Goal: Information Seeking & Learning: Learn about a topic

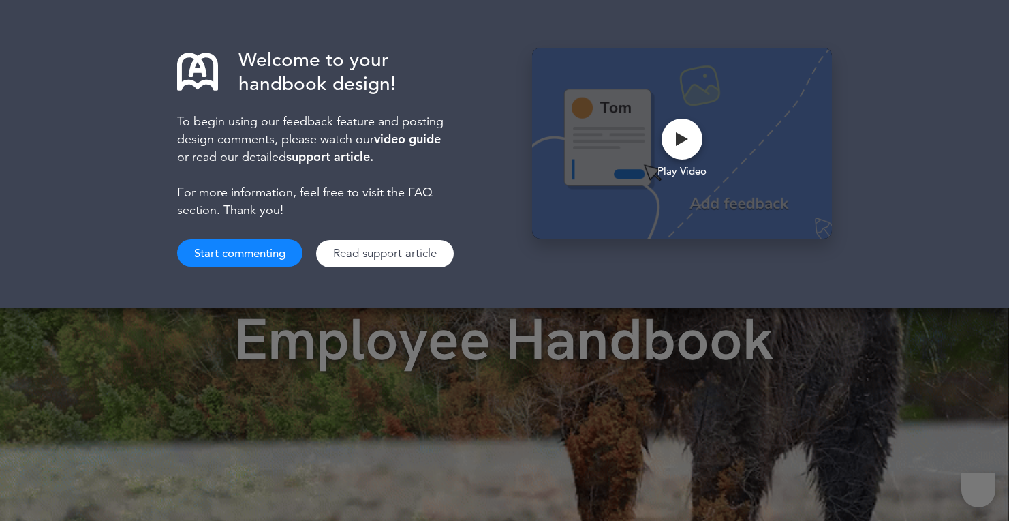
click at [218, 254] on button "Start commenting" at bounding box center [239, 252] width 125 height 27
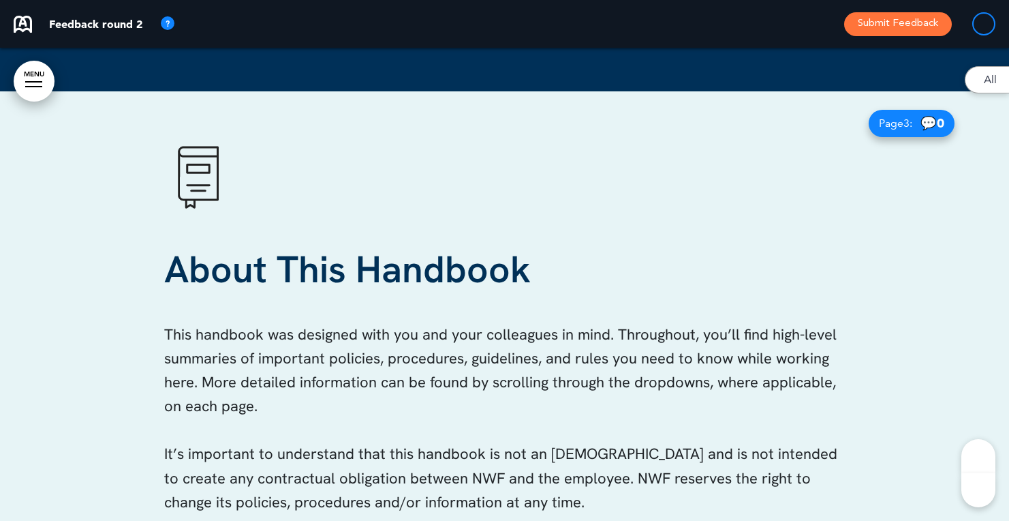
scroll to position [2148, 0]
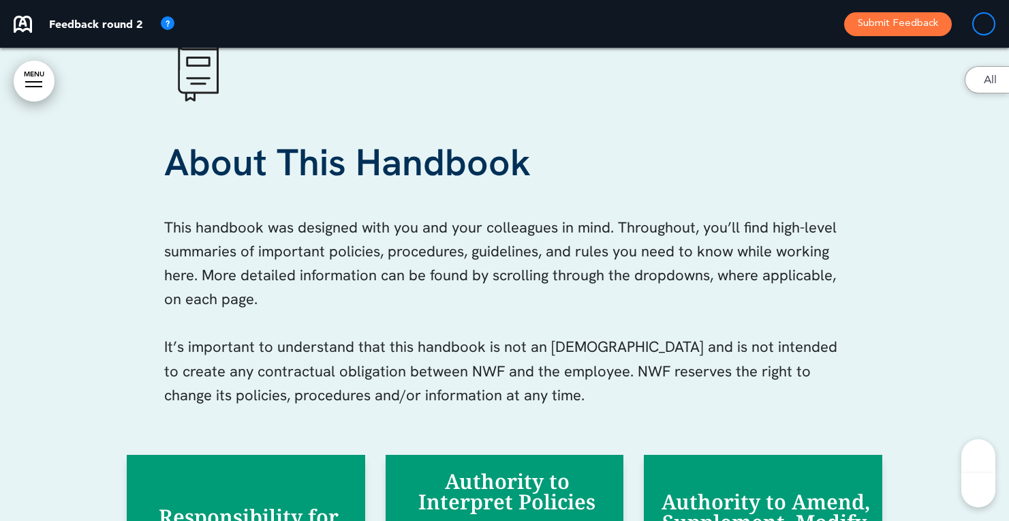
click at [40, 92] on link "MENU" at bounding box center [34, 81] width 41 height 41
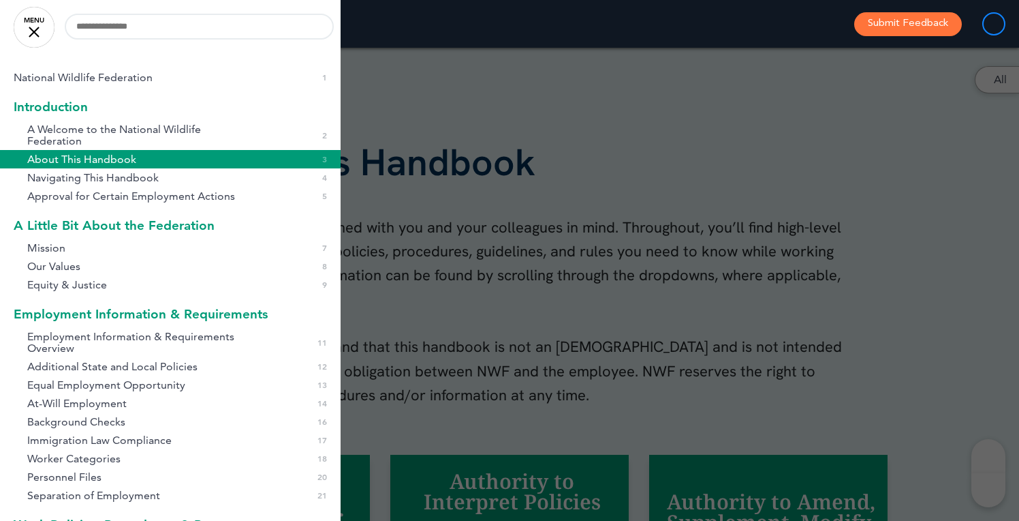
click at [29, 27] on div at bounding box center [34, 32] width 11 height 11
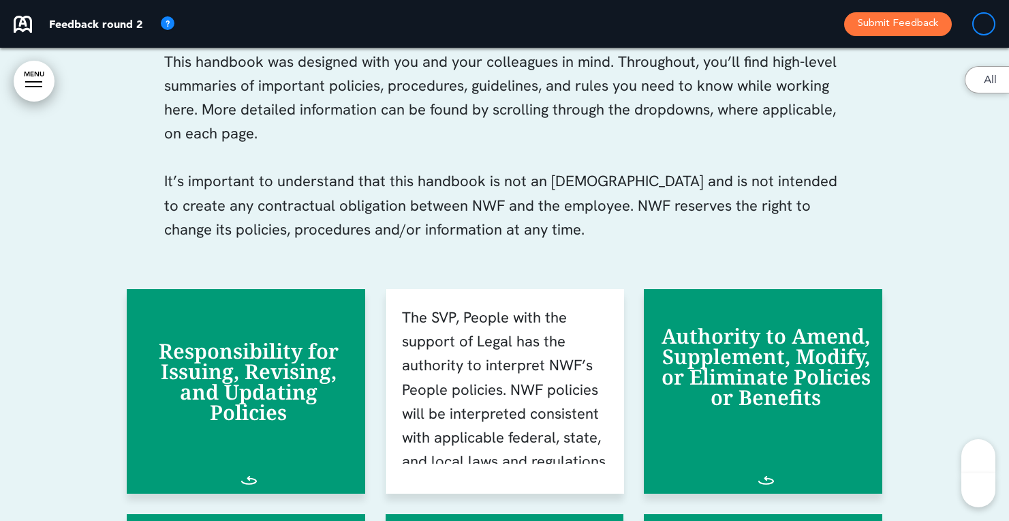
scroll to position [2314, 0]
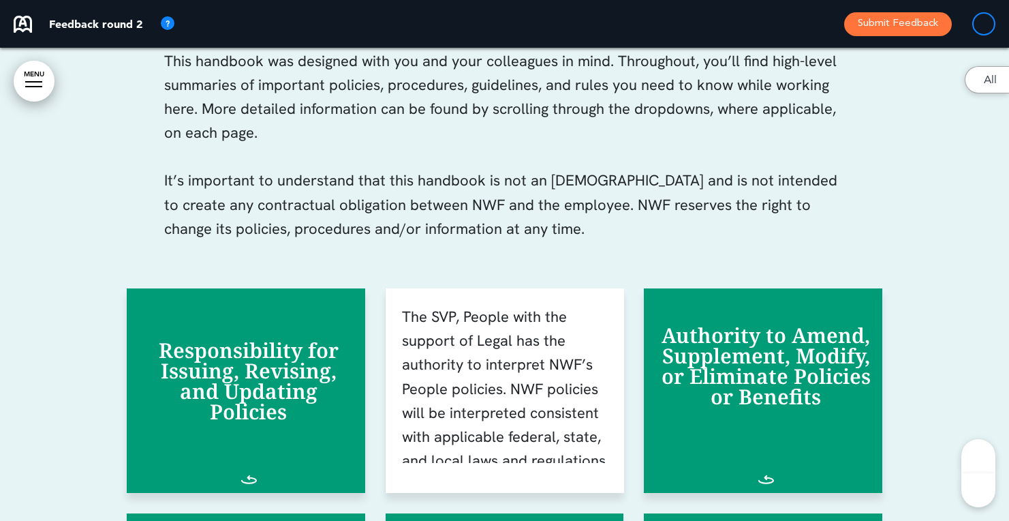
drag, startPoint x: 600, startPoint y: 331, endPoint x: 601, endPoint y: 350, distance: 19.8
click at [601, 350] on p "The SVP, People with the support of Legal has the authority to interpret NWF’s …" at bounding box center [507, 389] width 211 height 168
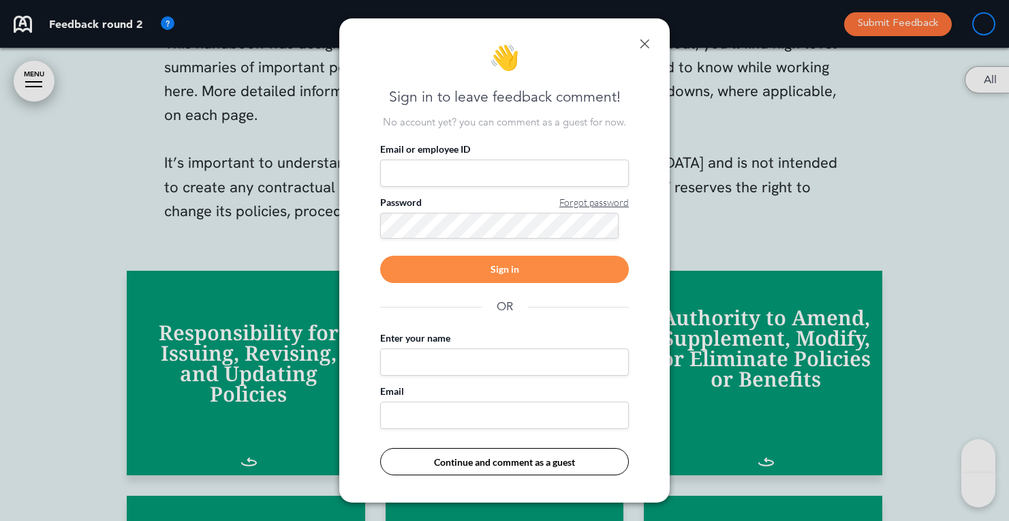
scroll to position [2297, 0]
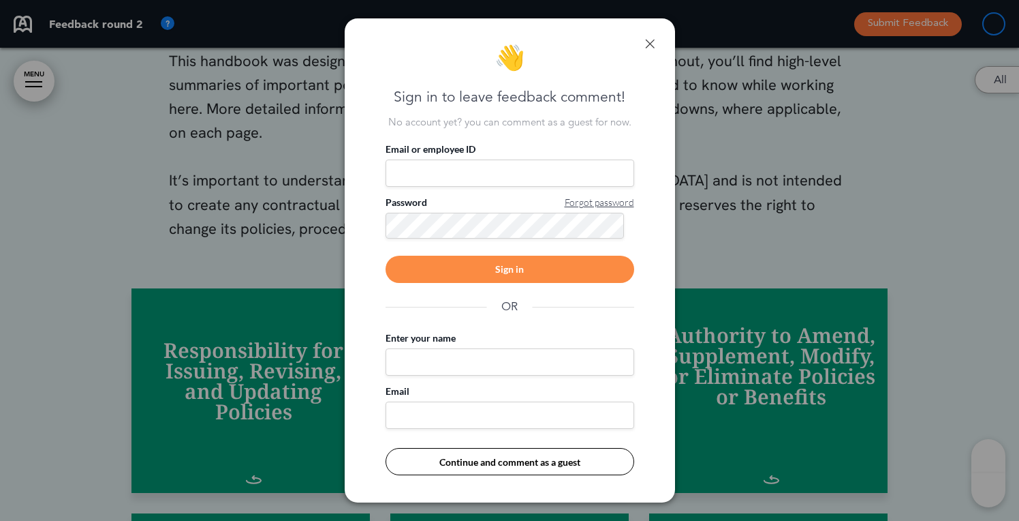
click at [655, 42] on div "👋 Sign in to leave feedback comment! No account yet? you can comment as a guest…" at bounding box center [510, 260] width 331 height 484
click at [651, 44] on link at bounding box center [650, 44] width 10 height 10
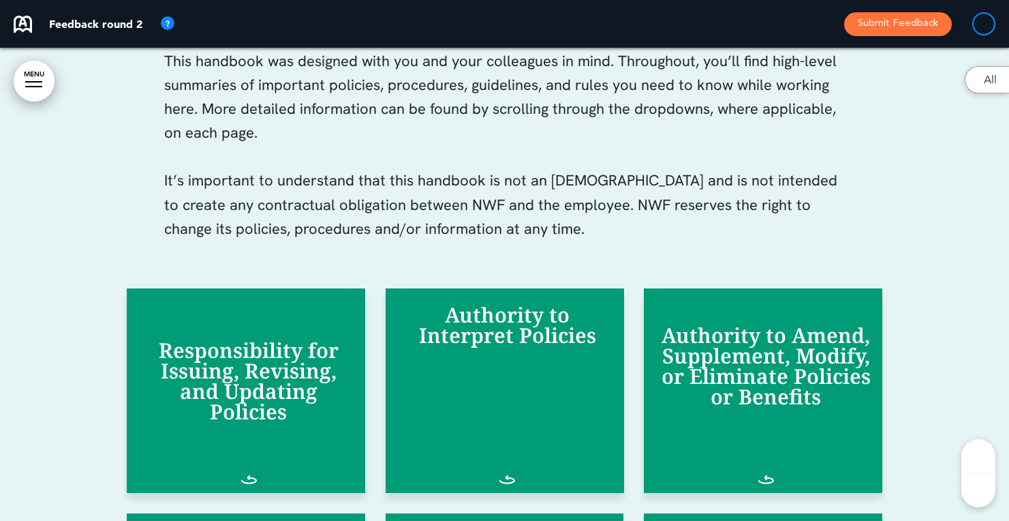
click at [515, 468] on div "Authority to Interpret Policies" at bounding box center [505, 390] width 239 height 204
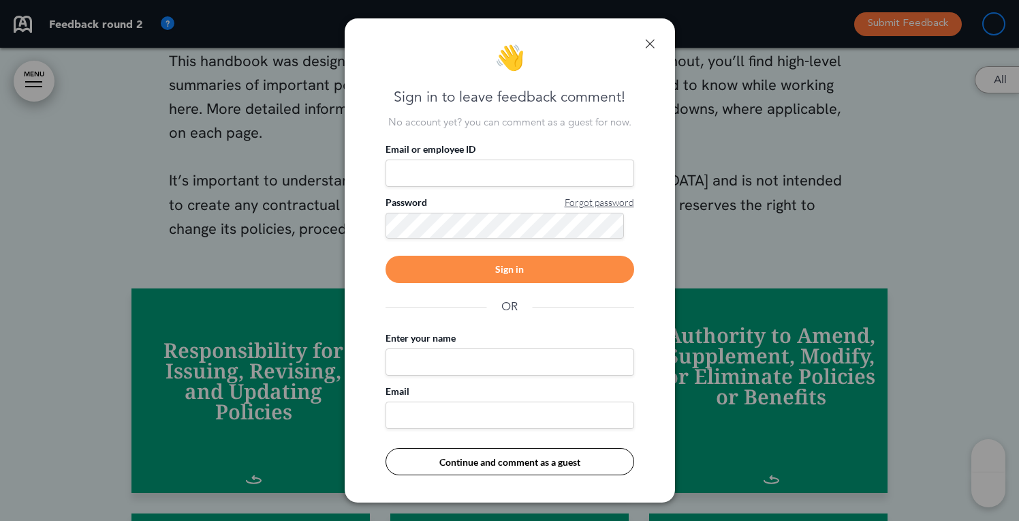
click at [649, 39] on link at bounding box center [650, 44] width 10 height 10
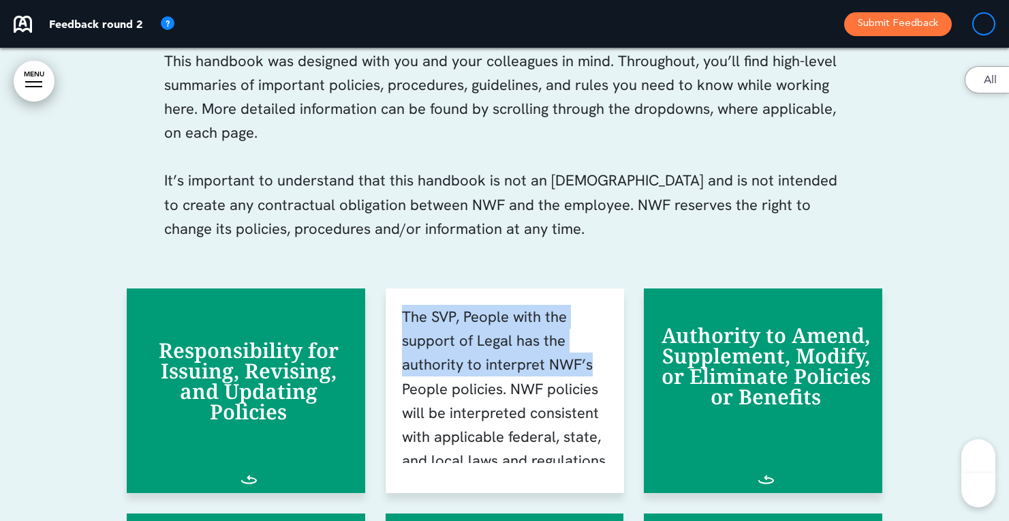
drag, startPoint x: 599, startPoint y: 299, endPoint x: 594, endPoint y: 360, distance: 61.6
click at [594, 360] on div "The SVP, People with the support of Legal has the authority to interpret NWF’s …" at bounding box center [505, 390] width 239 height 204
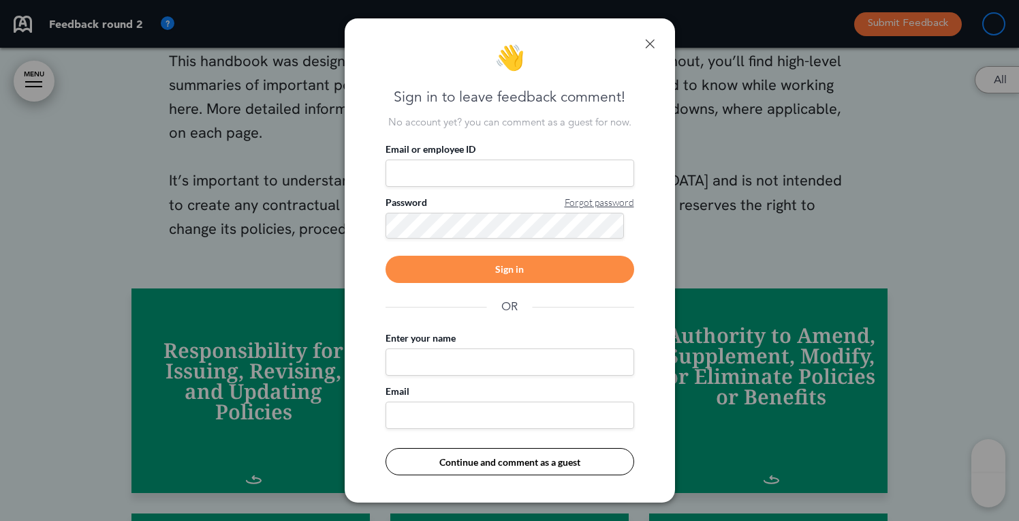
click at [649, 37] on div "👋 Sign in to leave feedback comment! No account yet? you can comment as a guest…" at bounding box center [510, 260] width 331 height 484
click at [658, 40] on div "👋 Sign in to leave feedback comment! No account yet? you can comment as a guest…" at bounding box center [510, 260] width 331 height 484
click at [653, 43] on link at bounding box center [650, 44] width 10 height 10
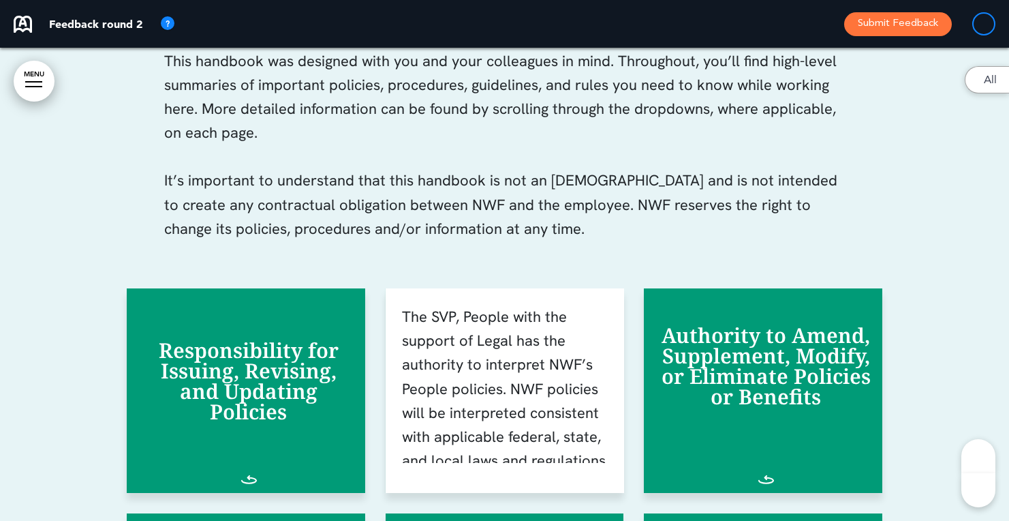
click at [833, 218] on p "It’s important to understand that this handbook is not an [DEMOGRAPHIC_DATA] an…" at bounding box center [504, 216] width 681 height 96
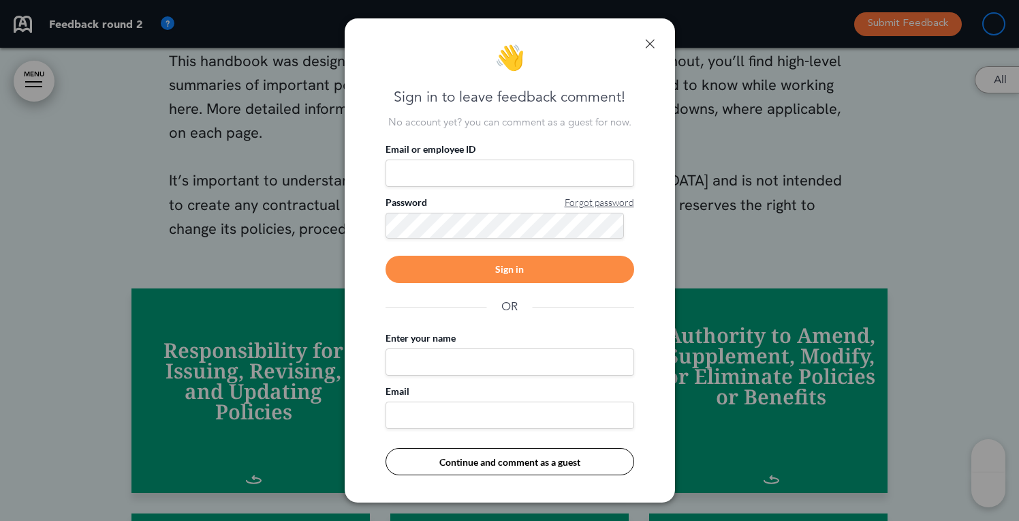
click at [649, 42] on link at bounding box center [650, 44] width 10 height 10
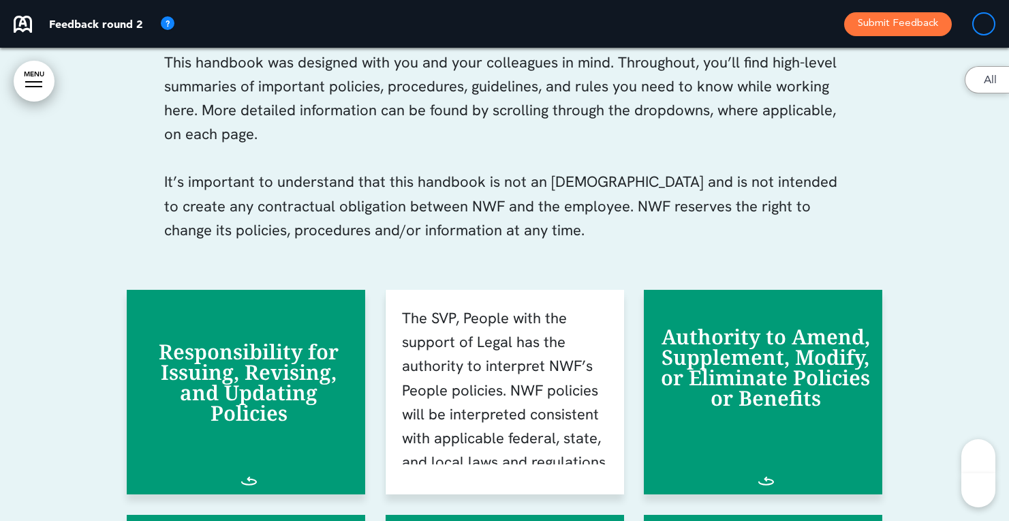
scroll to position [2294, 0]
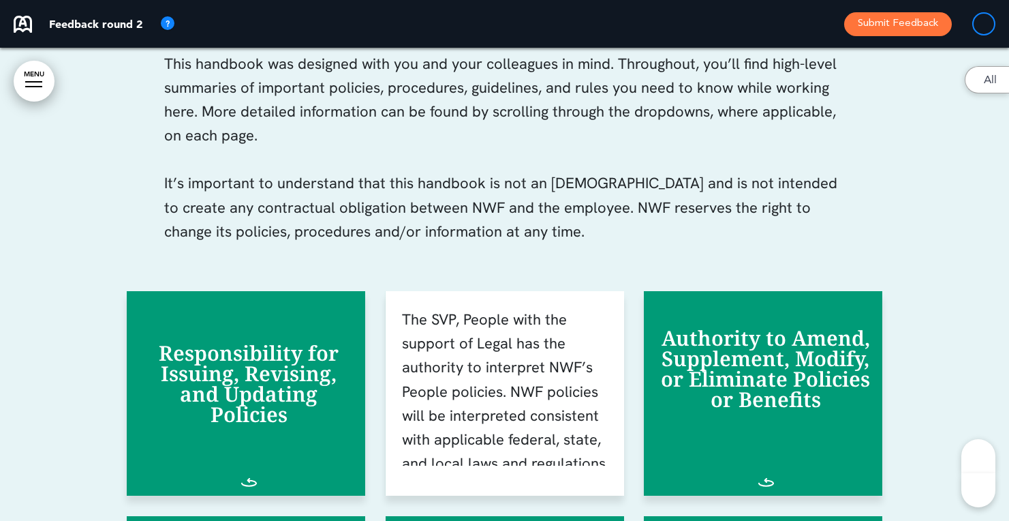
click at [856, 204] on div "About This Handbook This handbook was designed with you and your colleagues in …" at bounding box center [505, 409] width 982 height 1176
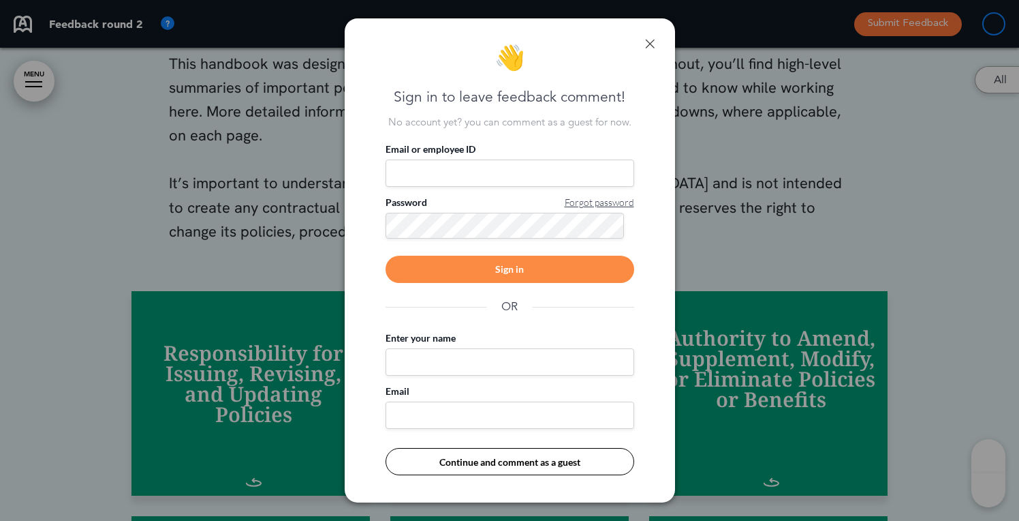
click at [651, 47] on link at bounding box center [650, 44] width 10 height 10
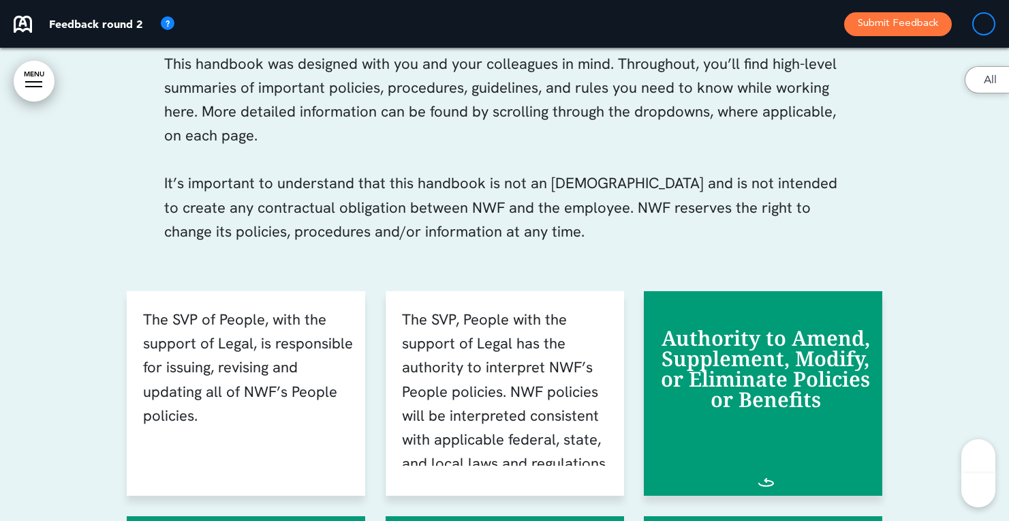
click at [302, 324] on p "The SVP of People, with the support of Legal, is responsible for issuing, revis…" at bounding box center [248, 367] width 211 height 120
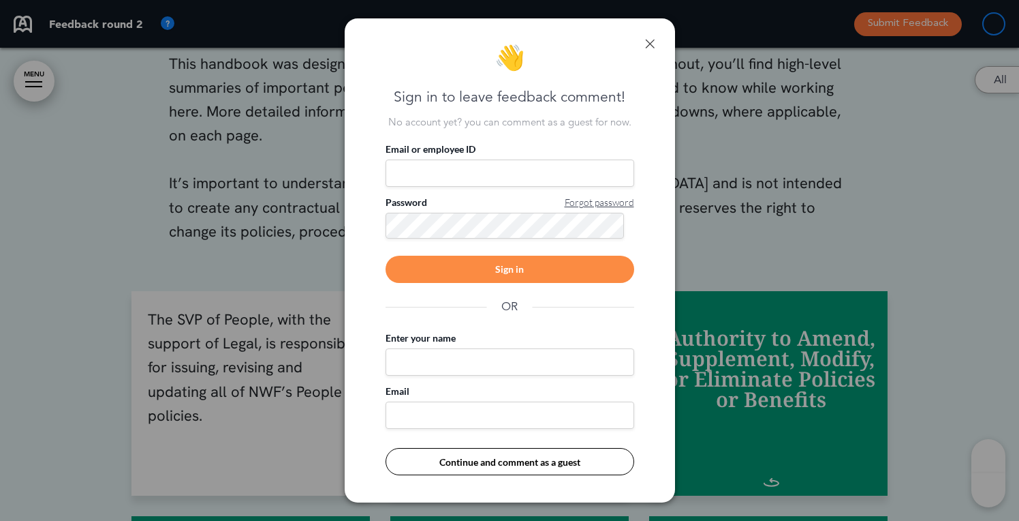
click at [647, 37] on div "👋 Sign in to leave feedback comment! No account yet? you can comment as a guest…" at bounding box center [510, 260] width 331 height 484
click at [653, 44] on link at bounding box center [650, 44] width 10 height 10
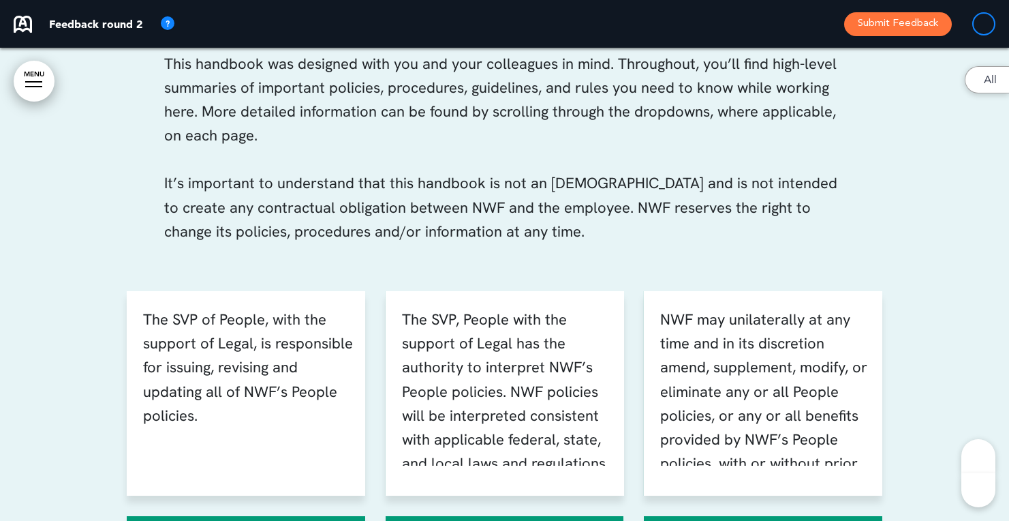
click at [848, 379] on p "NWF may unilaterally at any time and in its discretion amend, supplement, modif…" at bounding box center [765, 403] width 211 height 192
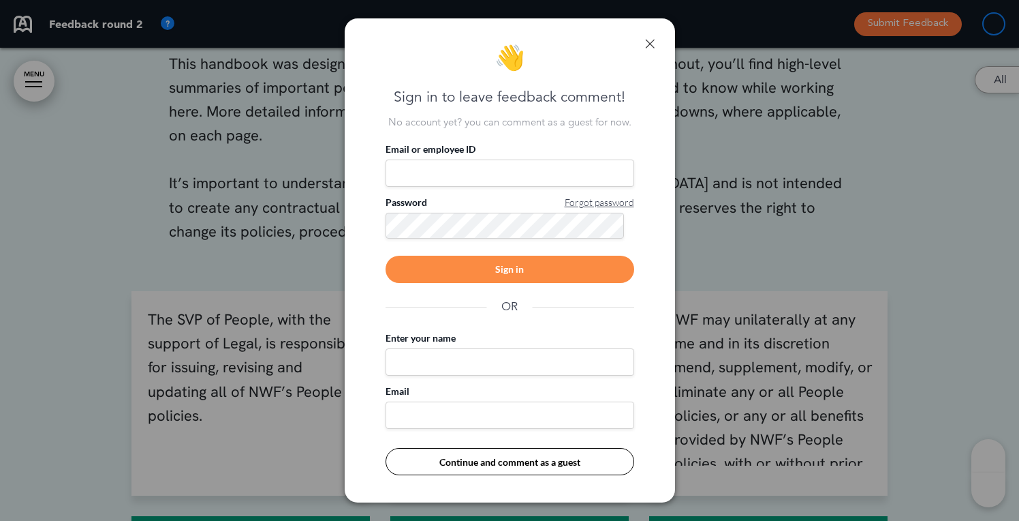
click at [657, 46] on div "👋 Sign in to leave feedback comment! No account yet? you can comment as a guest…" at bounding box center [510, 260] width 331 height 484
click at [654, 44] on link at bounding box center [650, 44] width 10 height 10
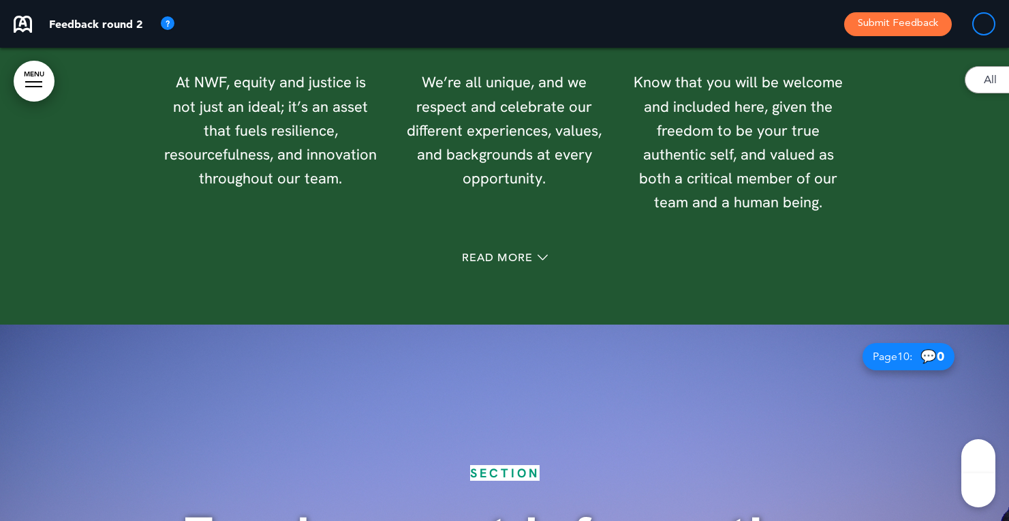
scroll to position [7572, 0]
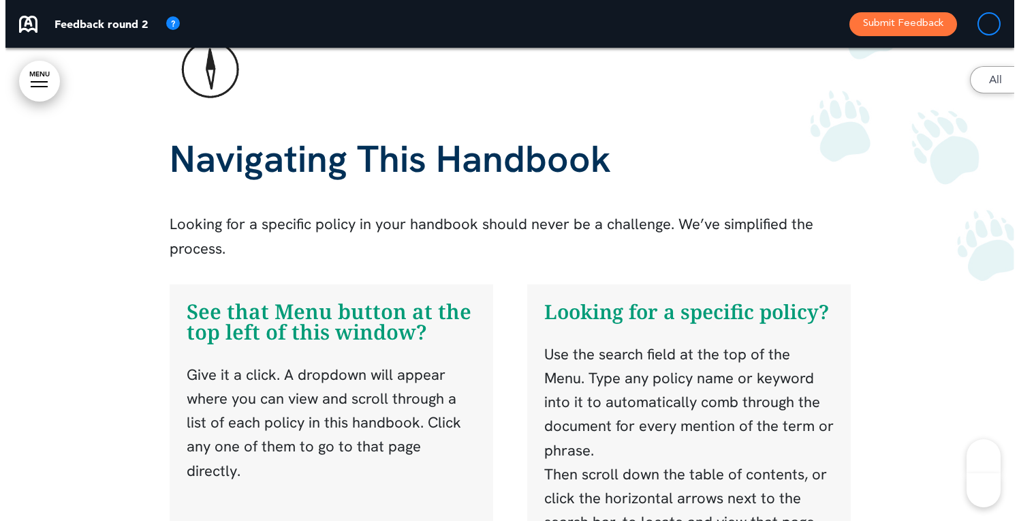
scroll to position [3495, 0]
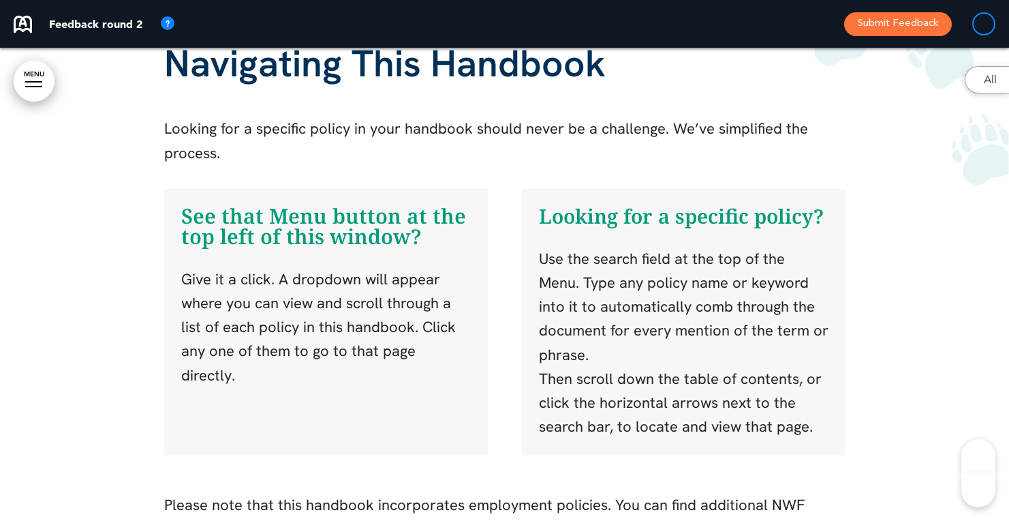
click at [40, 82] on div at bounding box center [33, 81] width 17 height 1
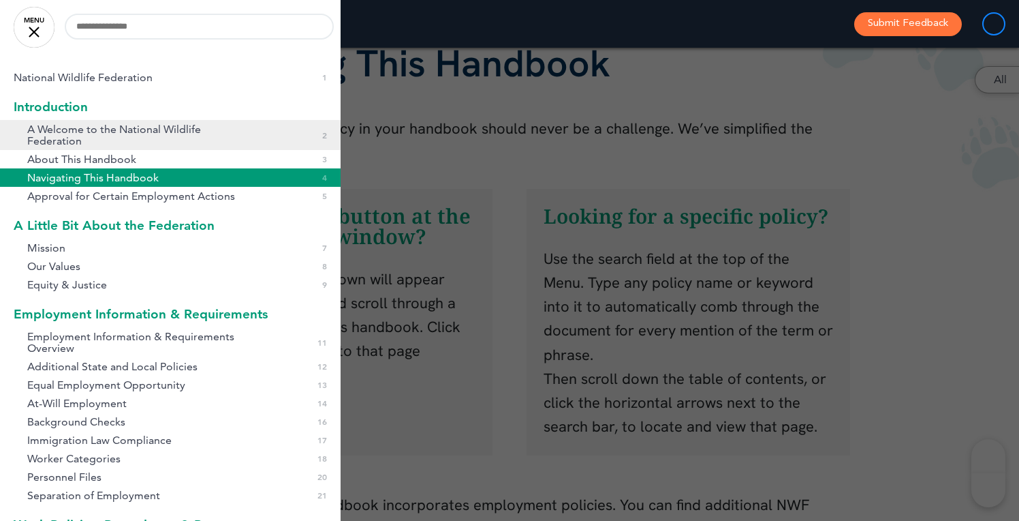
click at [100, 129] on span "A Welcome to the National Wildlife Federation" at bounding box center [139, 134] width 225 height 23
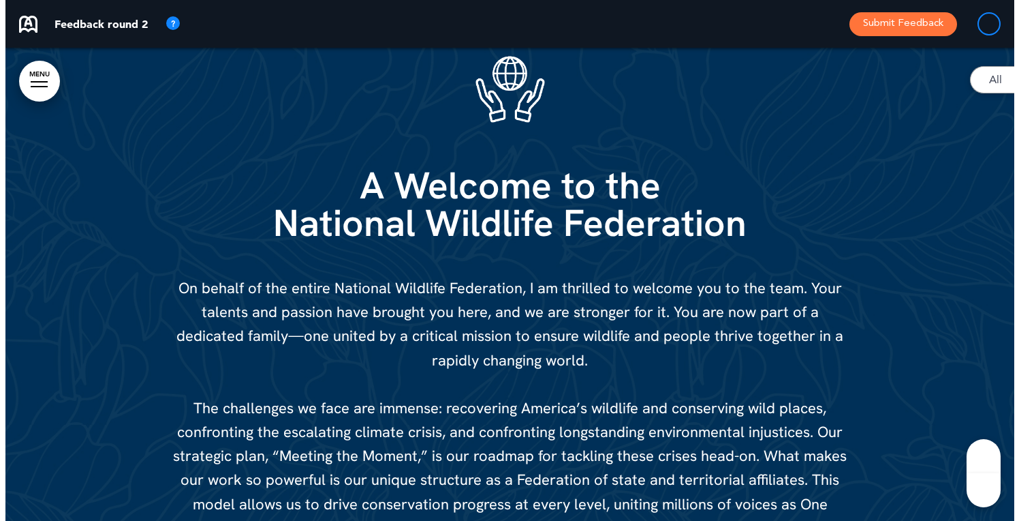
scroll to position [735, 0]
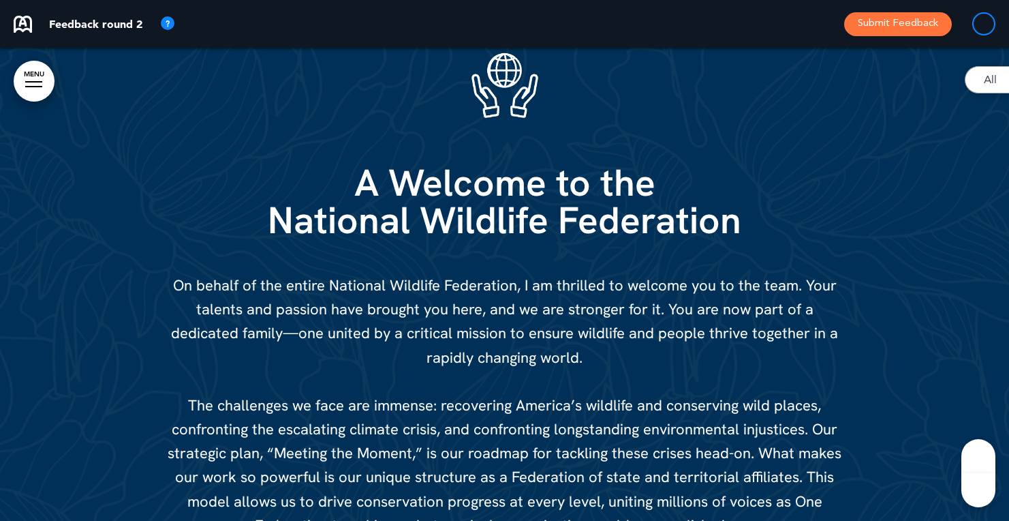
click at [39, 80] on link "MENU" at bounding box center [34, 81] width 41 height 41
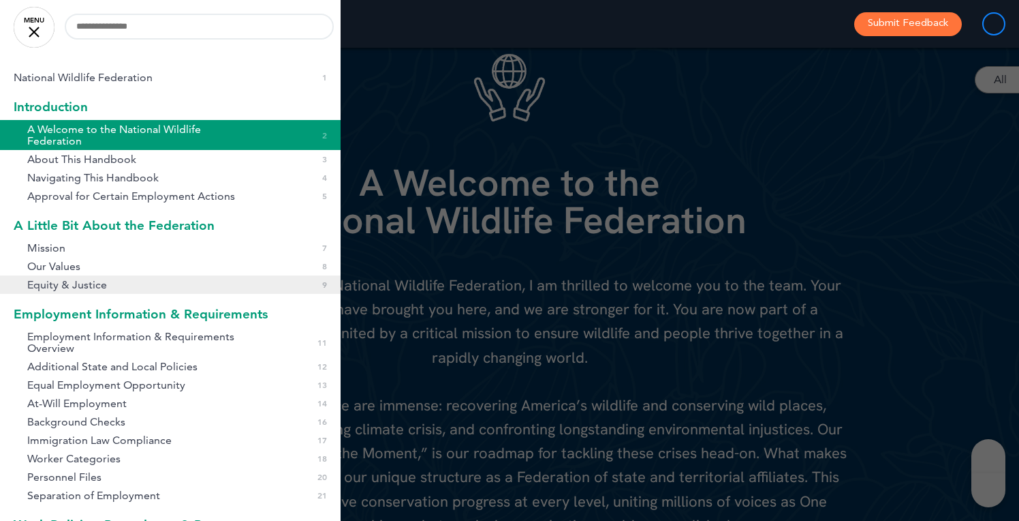
click at [85, 287] on span "Equity & Justice" at bounding box center [67, 285] width 80 height 12
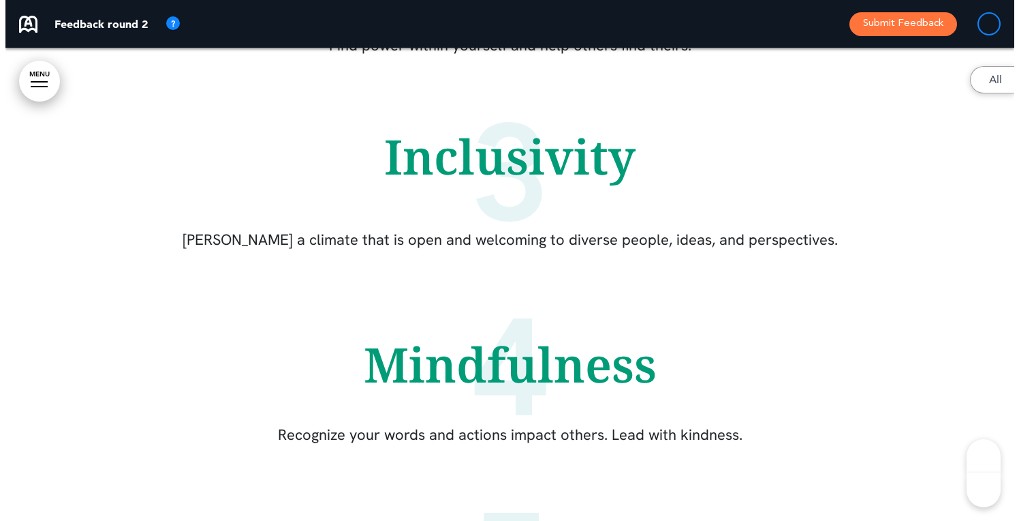
scroll to position [6565, 0]
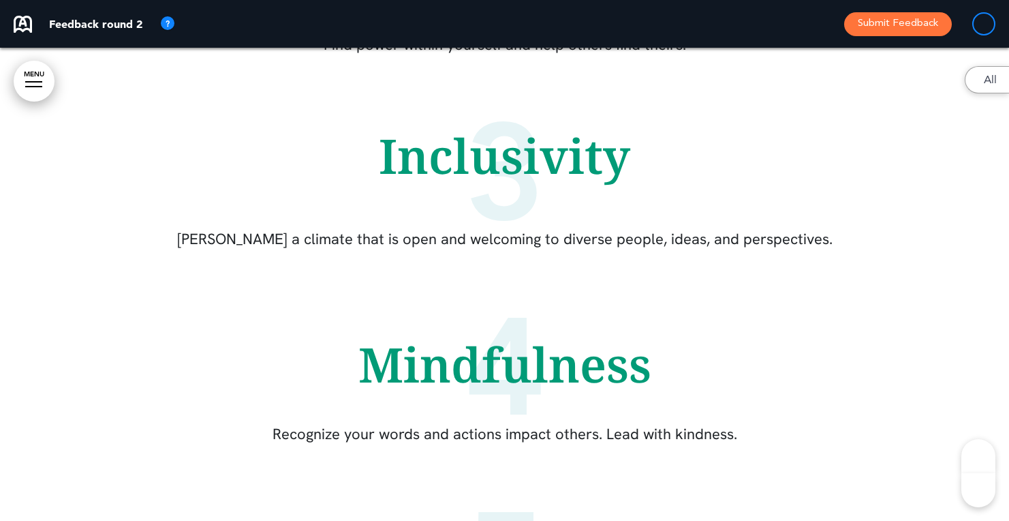
click at [35, 69] on link "MENU" at bounding box center [34, 81] width 41 height 41
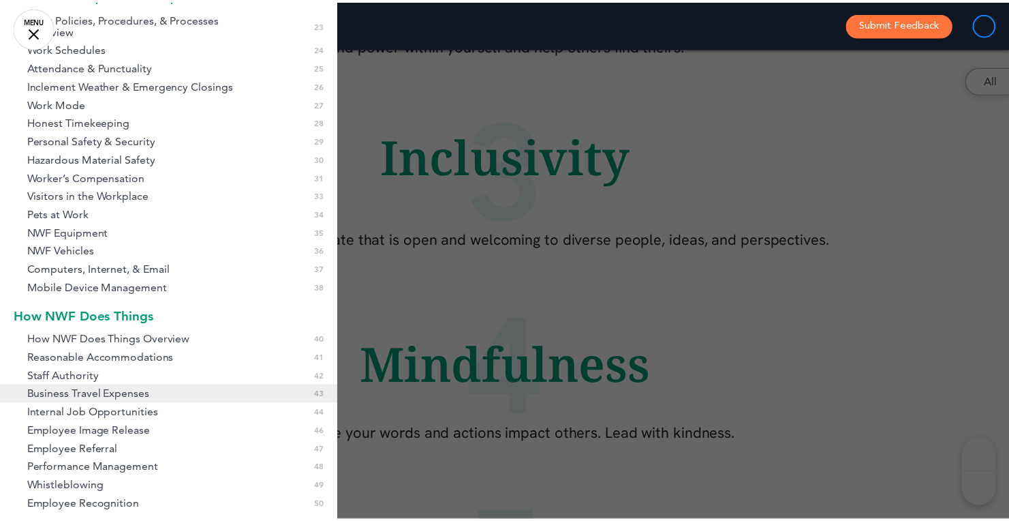
scroll to position [544, 0]
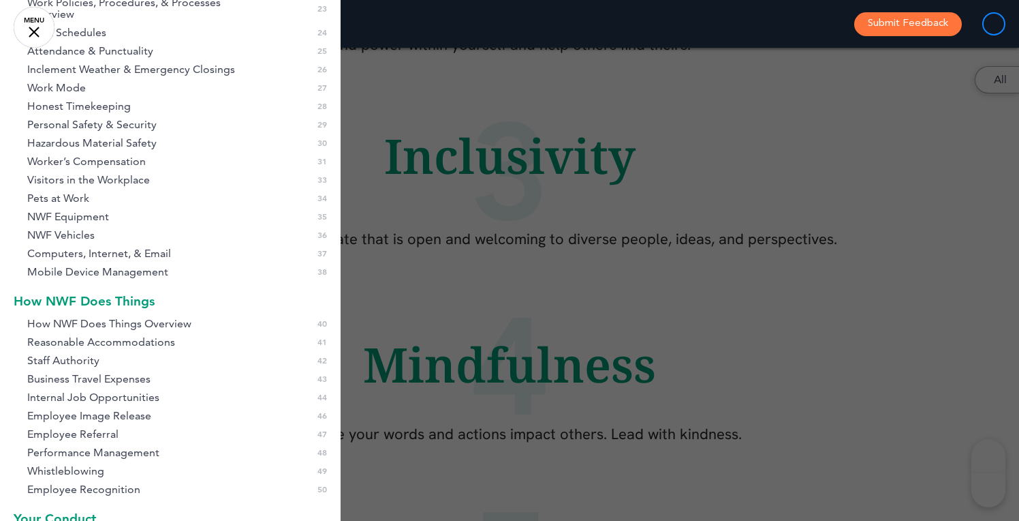
click at [629, 285] on div at bounding box center [509, 260] width 1019 height 521
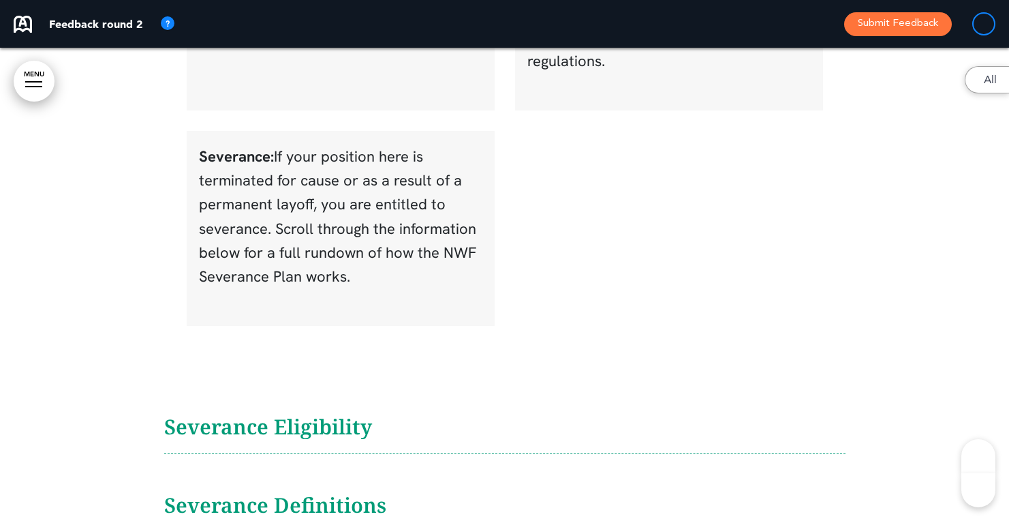
scroll to position [18261, 0]
